Goal: Communication & Community: Connect with others

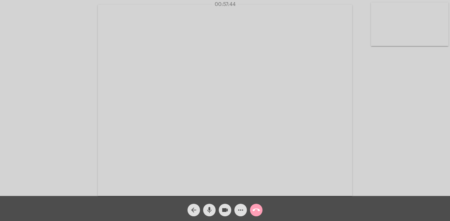
click at [259, 212] on mat-icon "call_end" at bounding box center [257, 210] width 8 height 8
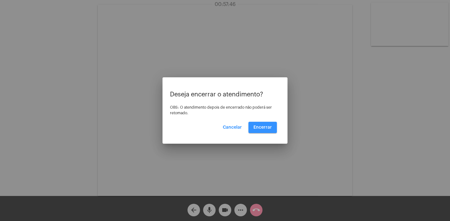
click at [262, 126] on span "Encerrar" at bounding box center [263, 127] width 18 height 4
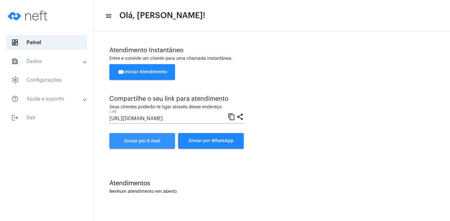
click at [157, 140] on span "Enviar por E-mail" at bounding box center [142, 141] width 36 height 4
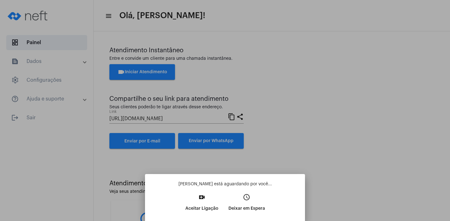
click at [192, 210] on p "Aceitar Ligação" at bounding box center [201, 208] width 33 height 11
